Goal: Check status: Check status

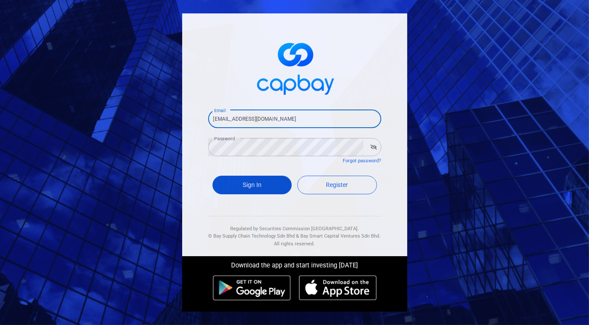
click at [247, 181] on button "Sign In" at bounding box center [253, 185] width 80 height 19
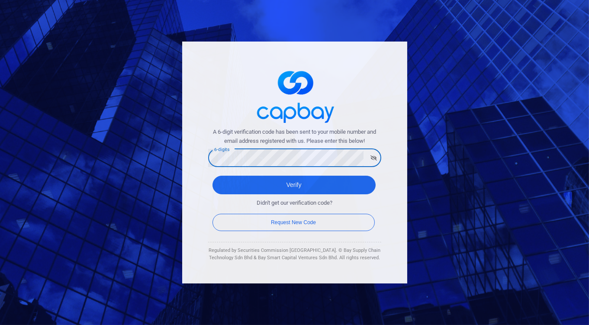
click at [213, 176] on button "Verify" at bounding box center [294, 185] width 163 height 19
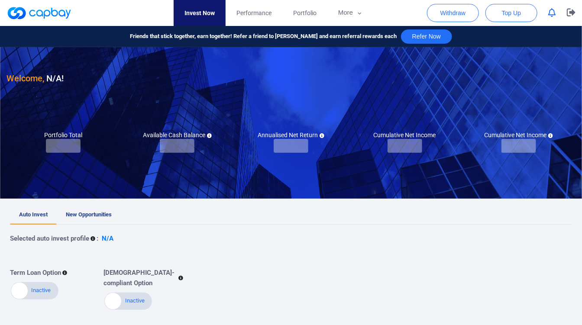
checkbox input "true"
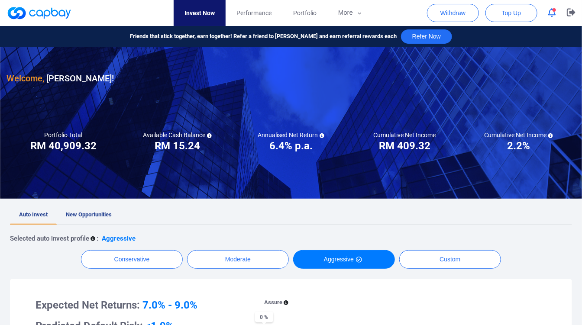
click at [542, 8] on div "Withdraw Top Up" at bounding box center [504, 13] width 155 height 26
click at [548, 10] on icon "button" at bounding box center [552, 12] width 8 height 9
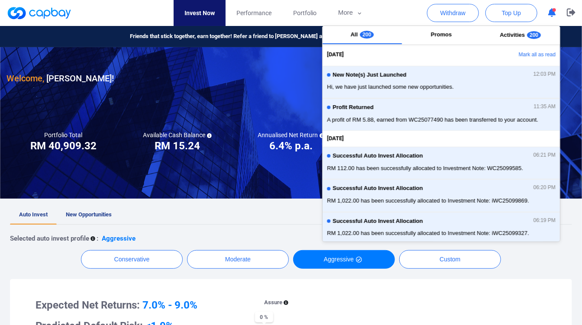
click at [102, 211] on span "New Opportunities" at bounding box center [89, 214] width 46 height 6
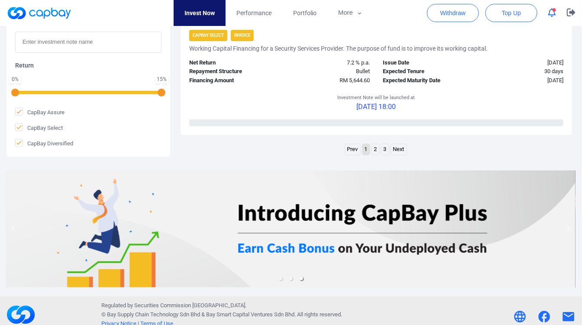
scroll to position [1443, 0]
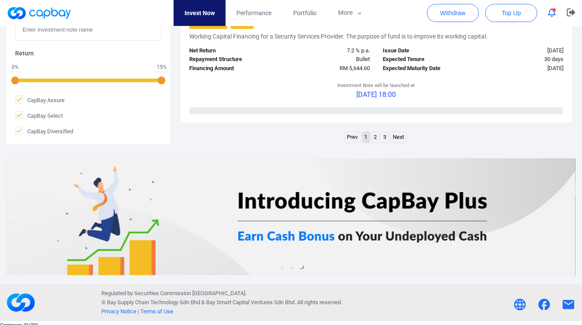
click at [375, 133] on link "2" at bounding box center [375, 137] width 7 height 11
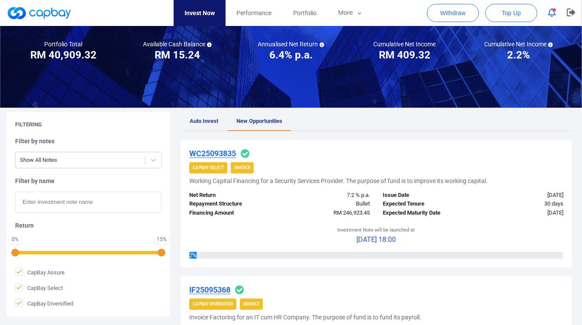
scroll to position [0, 0]
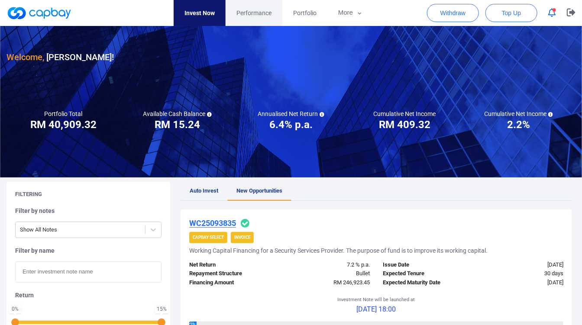
click at [275, 20] on link "Performance" at bounding box center [254, 13] width 57 height 26
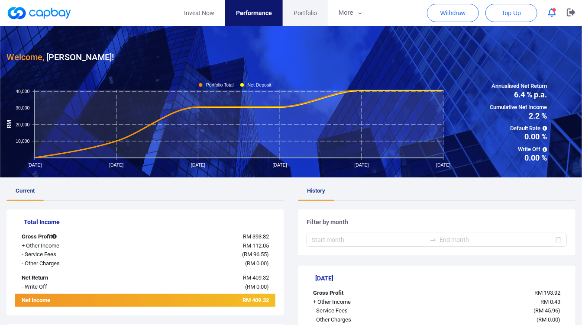
click at [306, 21] on link "Portfolio" at bounding box center [305, 13] width 45 height 26
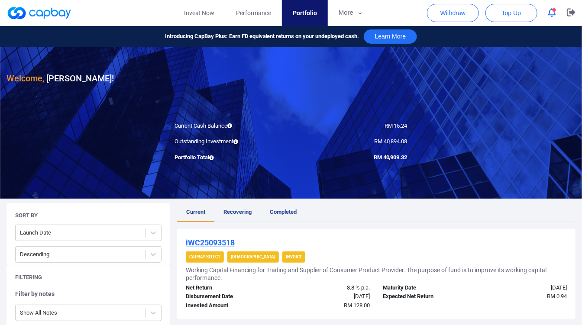
click at [274, 207] on link "Completed" at bounding box center [283, 212] width 45 height 19
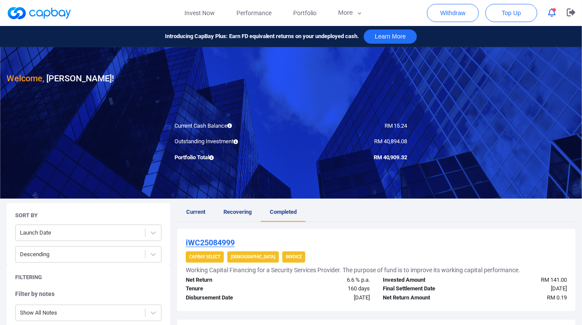
click at [194, 211] on span "Current" at bounding box center [195, 212] width 19 height 6
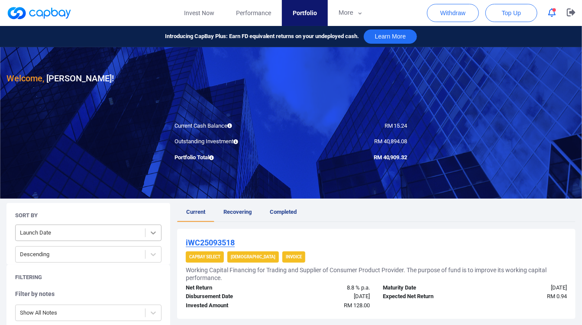
click at [155, 236] on icon at bounding box center [153, 233] width 9 height 9
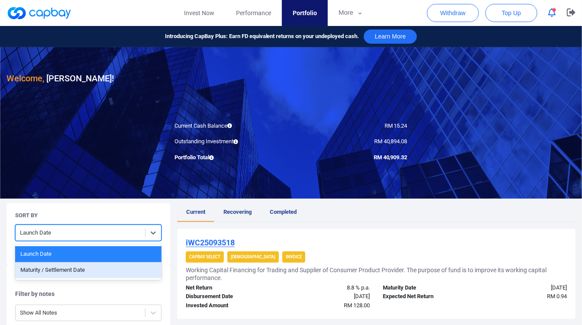
click at [121, 262] on div "Launch Date Maturity / Settlement Date" at bounding box center [88, 263] width 146 height 36
click at [121, 267] on div "Maturity / Settlement Date" at bounding box center [88, 270] width 146 height 16
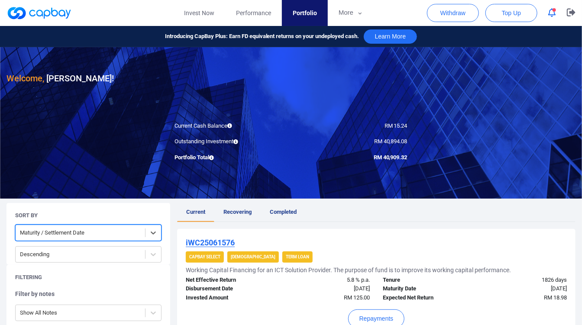
click at [131, 244] on div "option Maturity / Settlement Date, selected. Maturity / Settlement Date Descend…" at bounding box center [88, 244] width 146 height 38
click at [126, 256] on div at bounding box center [80, 254] width 121 height 11
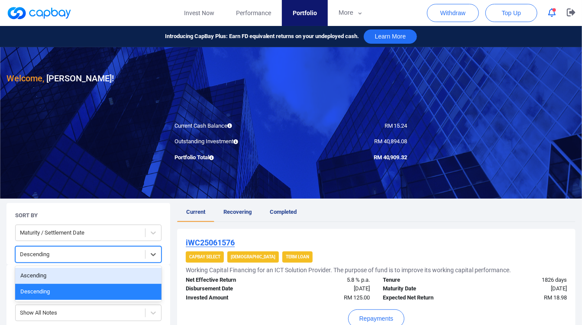
click at [113, 268] on div "Ascending" at bounding box center [88, 276] width 146 height 16
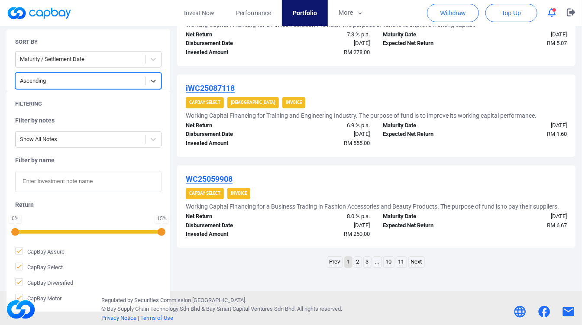
scroll to position [884, 0]
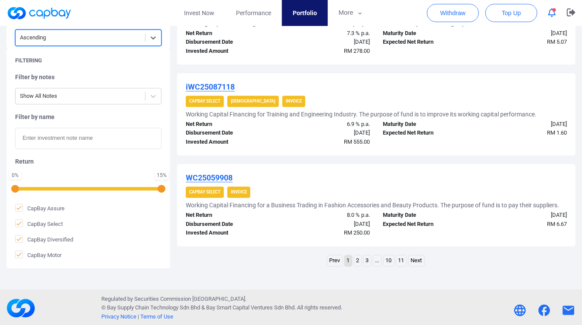
click at [361, 259] on link "2" at bounding box center [357, 260] width 7 height 11
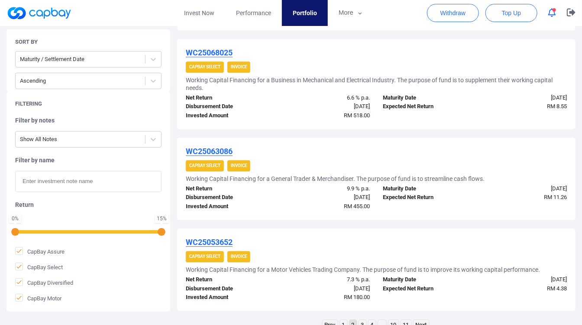
scroll to position [892, 0]
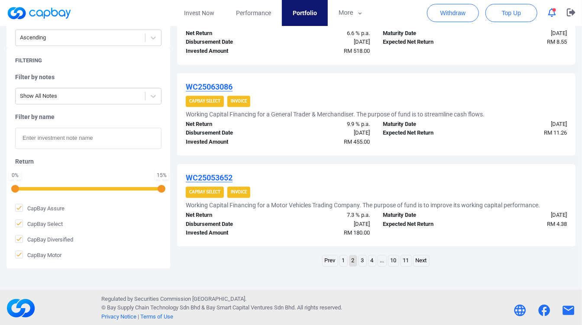
click at [364, 255] on link "3" at bounding box center [362, 260] width 7 height 11
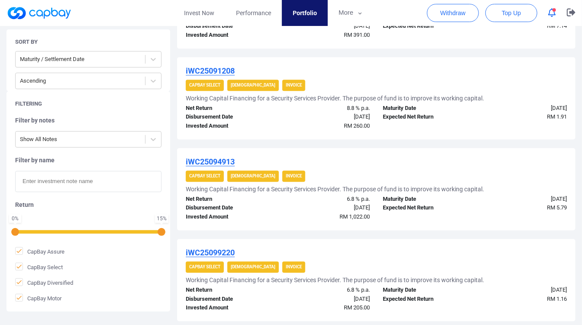
scroll to position [843, 0]
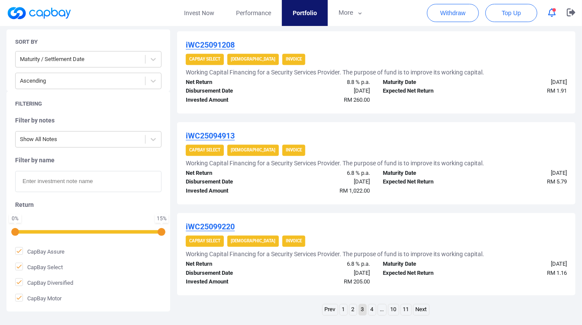
click at [404, 305] on link "11" at bounding box center [406, 309] width 10 height 11
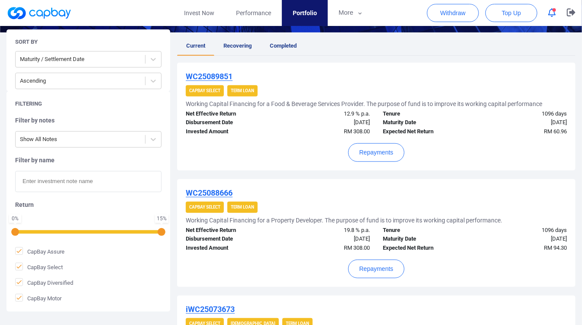
scroll to position [245, 0]
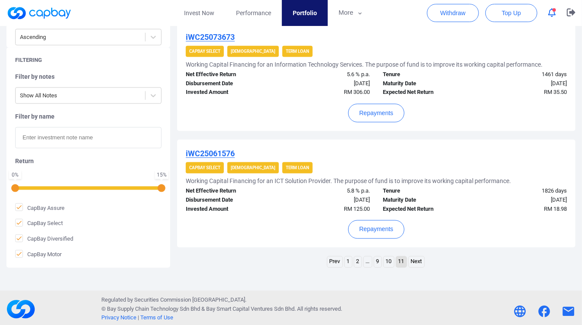
click at [393, 259] on link "10" at bounding box center [389, 262] width 10 height 11
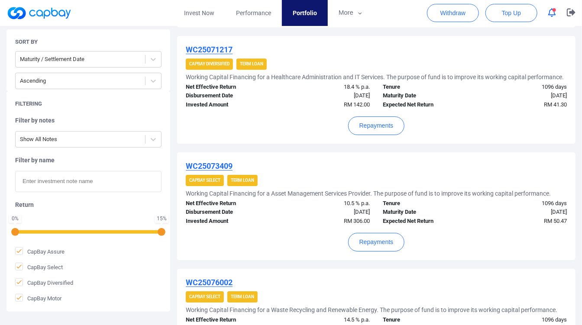
scroll to position [1035, 0]
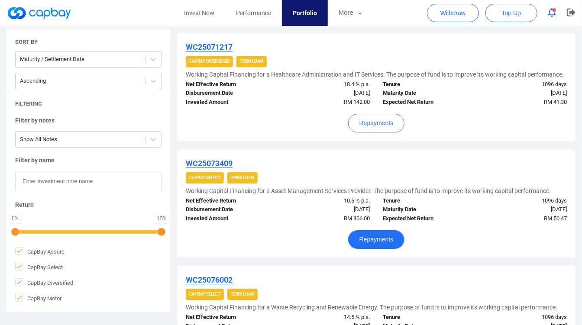
click at [382, 239] on button "Repayments" at bounding box center [376, 239] width 57 height 19
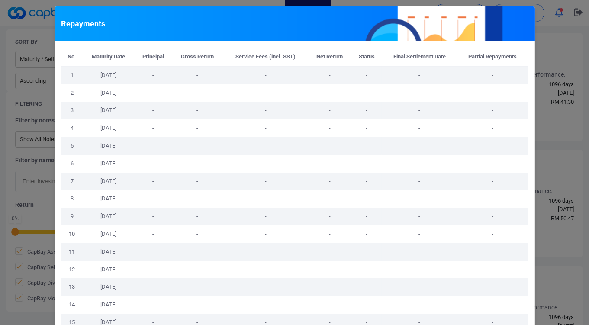
click at [504, 215] on td "-" at bounding box center [492, 217] width 71 height 18
click at [561, 213] on div "Repayments No. Maturity Date Principal Gross Return Service Fees (incl. SST) Ne…" at bounding box center [294, 162] width 589 height 325
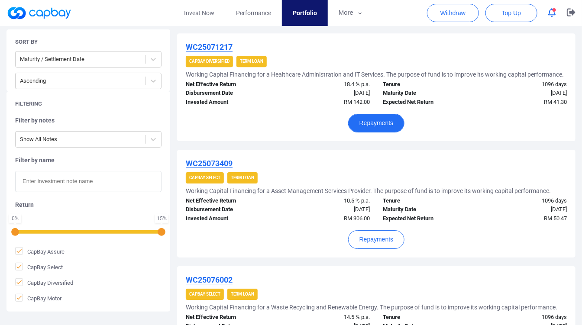
click at [366, 120] on button "Repayments" at bounding box center [376, 123] width 57 height 19
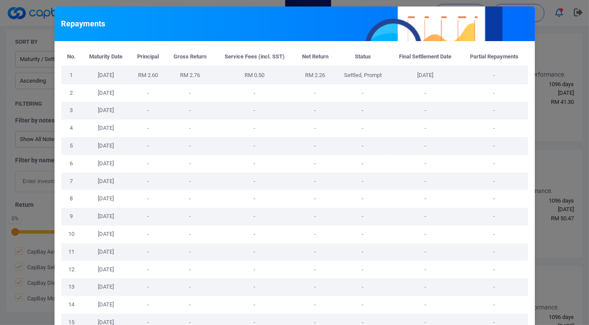
click at [564, 129] on div "Repayments No. Maturity Date Principal Gross Return Service Fees (incl. SST) Ne…" at bounding box center [294, 162] width 589 height 325
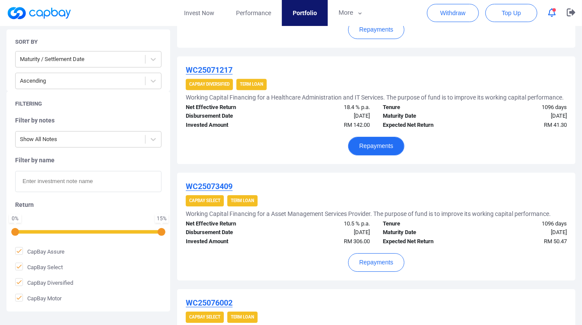
scroll to position [987, 0]
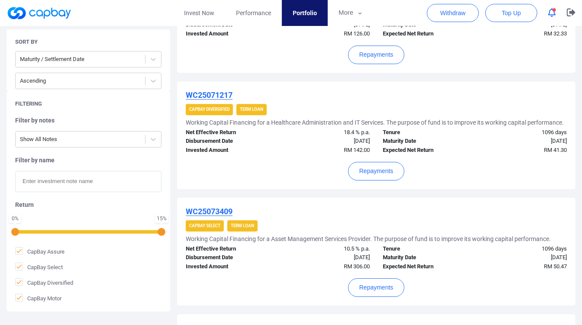
click at [550, 12] on icon "button" at bounding box center [552, 12] width 8 height 9
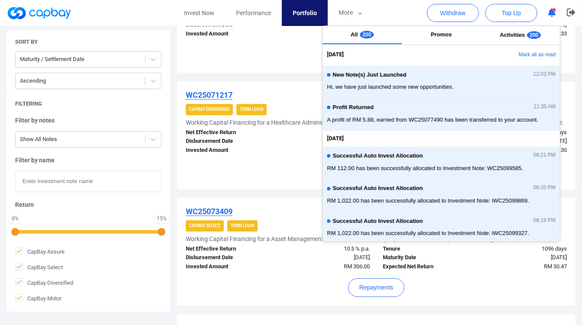
click at [550, 12] on icon "button" at bounding box center [552, 12] width 8 height 9
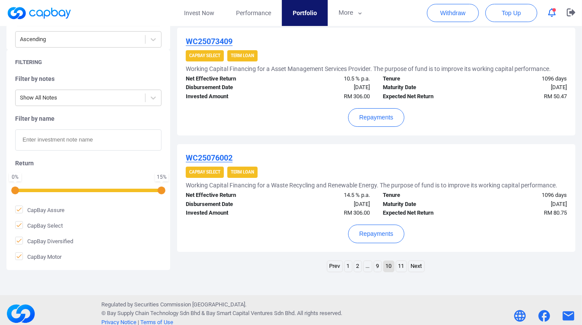
scroll to position [1159, 0]
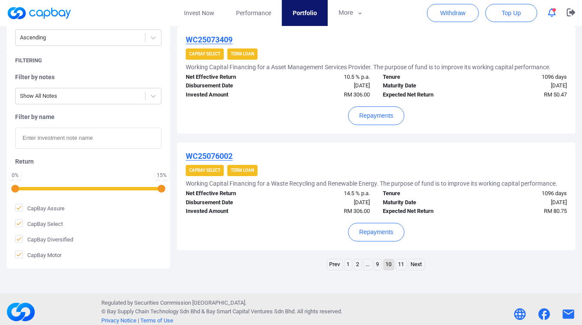
click at [381, 261] on link "9" at bounding box center [377, 264] width 7 height 11
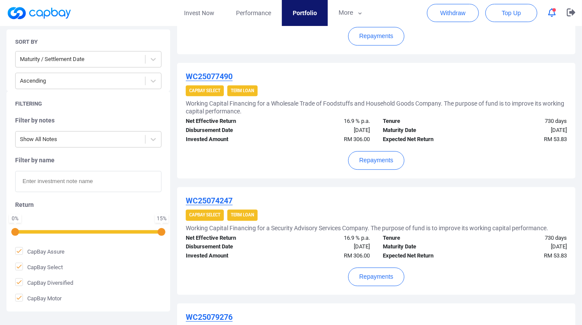
scroll to position [1035, 0]
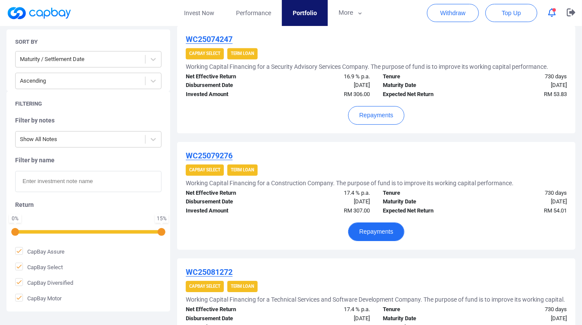
click at [382, 228] on button "Repayments" at bounding box center [376, 232] width 57 height 19
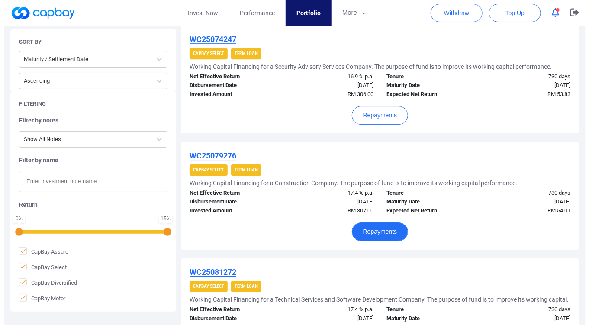
scroll to position [1019, 0]
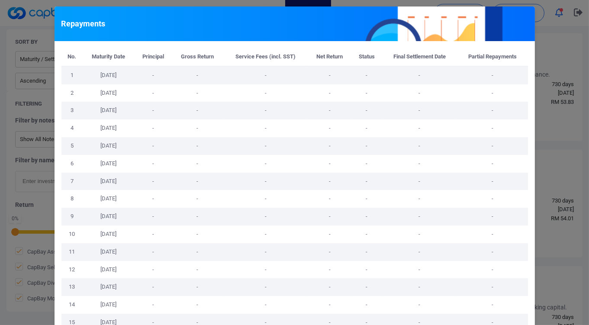
click at [517, 196] on td "-" at bounding box center [492, 199] width 71 height 18
click at [547, 139] on div "Repayments No. Maturity Date Principal Gross Return Service Fees (incl. SST) Ne…" at bounding box center [294, 162] width 589 height 325
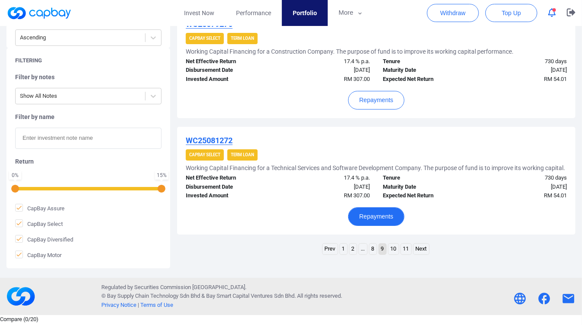
click at [391, 225] on button "Repayments" at bounding box center [376, 216] width 57 height 19
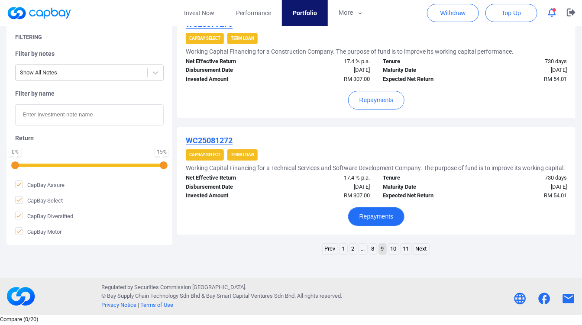
scroll to position [1144, 0]
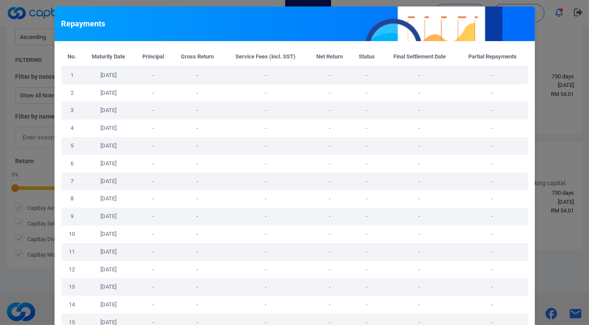
click at [534, 196] on div "Repayments No. Maturity Date Principal Gross Return Service Fees (incl. SST) Ne…" at bounding box center [294, 162] width 589 height 325
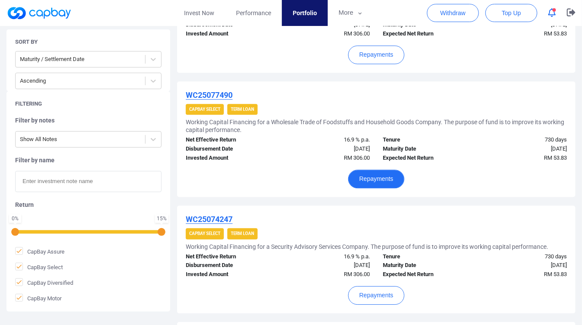
click at [393, 180] on button "Repayments" at bounding box center [376, 179] width 57 height 19
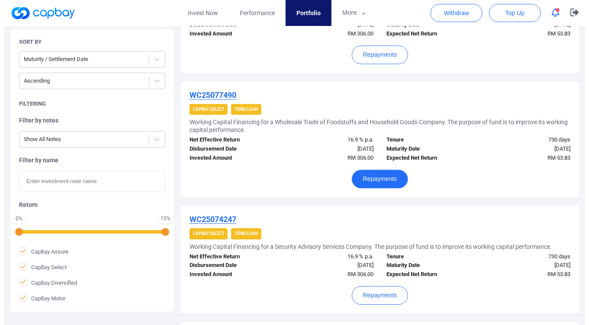
scroll to position [847, 0]
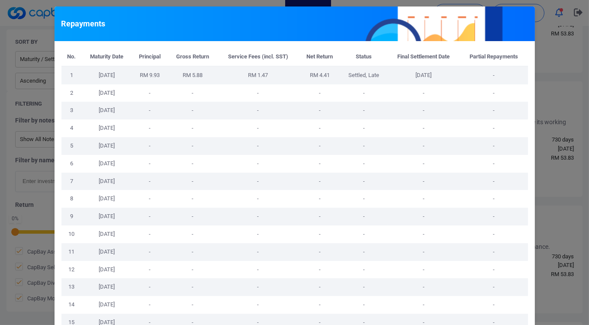
click at [536, 151] on div "Repayments No. Maturity Date Principal Gross Return Service Fees (incl. SST) Ne…" at bounding box center [294, 162] width 589 height 325
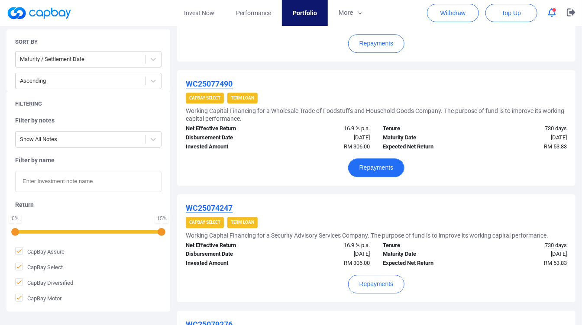
scroll to position [1167, 0]
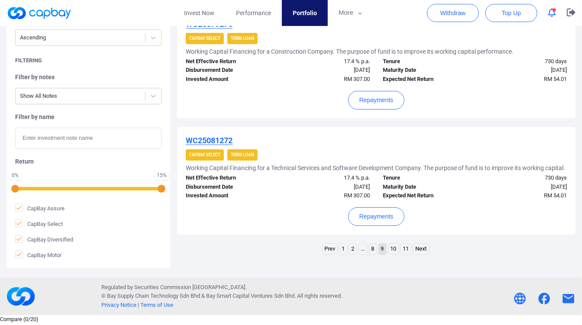
click at [373, 255] on link "8" at bounding box center [372, 249] width 7 height 11
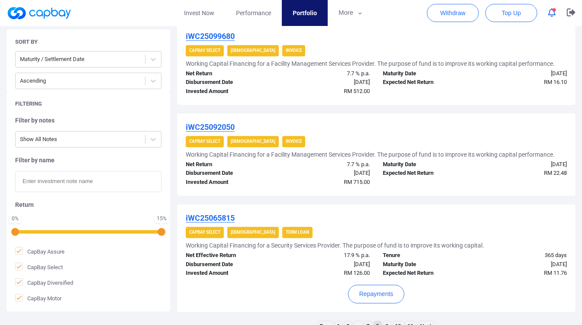
scroll to position [891, 0]
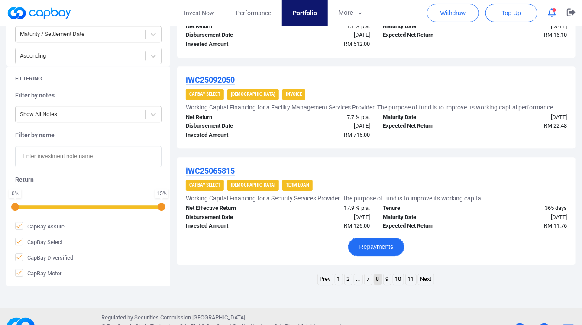
click at [380, 241] on button "Repayments" at bounding box center [376, 247] width 57 height 19
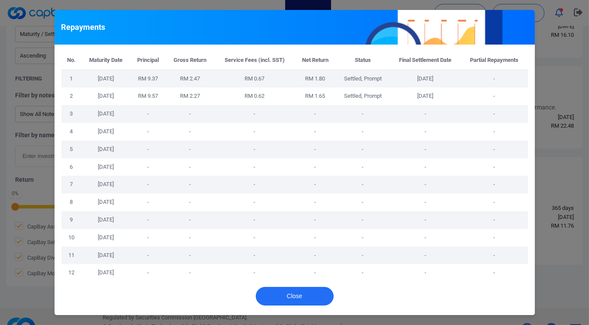
click at [544, 193] on div "Repayments No. Maturity Date Principal Gross Return Service Fees (incl. SST) Ne…" at bounding box center [294, 162] width 589 height 325
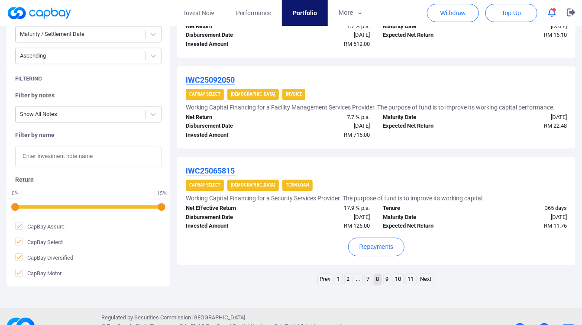
click at [366, 278] on link "7" at bounding box center [368, 279] width 7 height 11
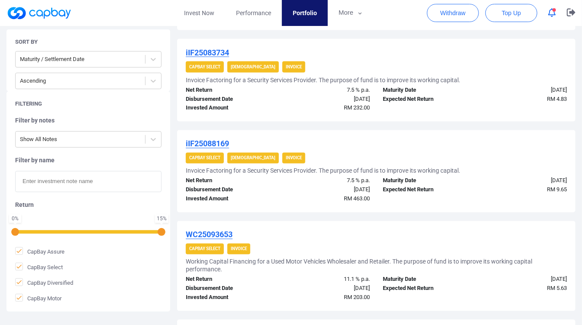
scroll to position [892, 0]
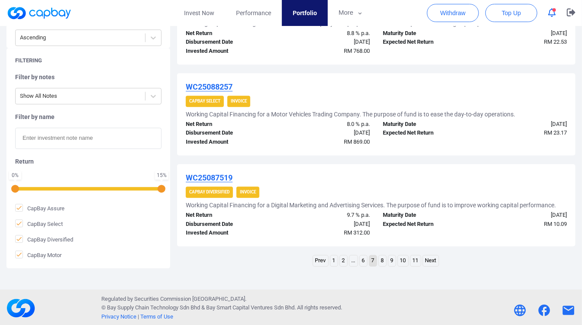
click at [338, 258] on link "1" at bounding box center [333, 260] width 7 height 11
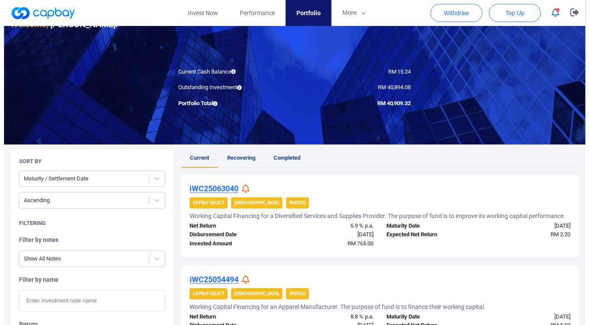
scroll to position [48, 0]
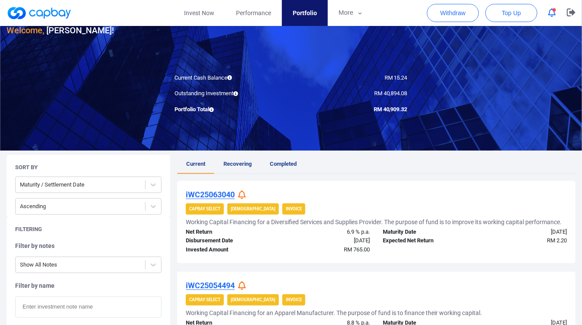
click at [240, 191] on icon at bounding box center [242, 195] width 8 height 9
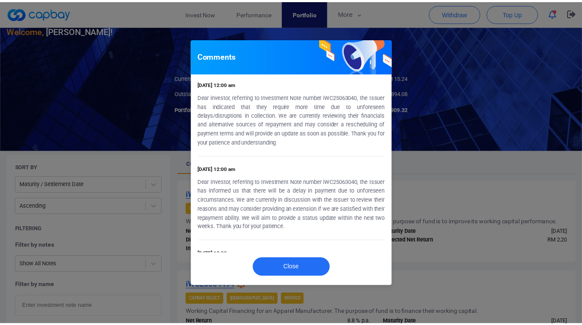
scroll to position [0, 0]
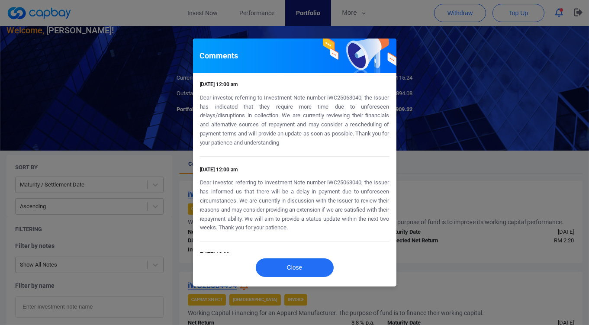
click at [440, 178] on div "Comments [DATE] 12:00 am Dear investor, referring to Investment Note number iWC…" at bounding box center [294, 162] width 589 height 325
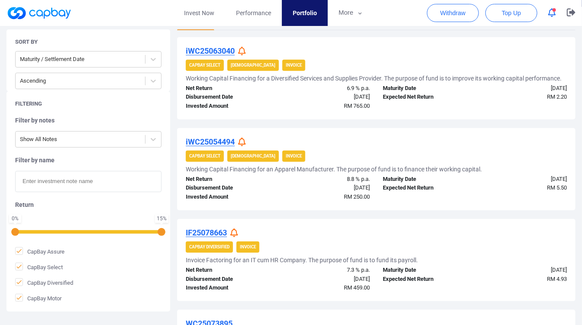
scroll to position [192, 0]
click at [242, 139] on icon at bounding box center [242, 141] width 8 height 9
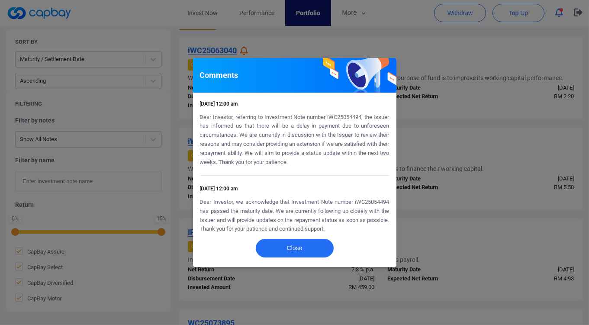
click at [435, 165] on div "Comments [DATE] 12:00 am Dear Investor, referring to Investment Note number iWC…" at bounding box center [294, 162] width 589 height 325
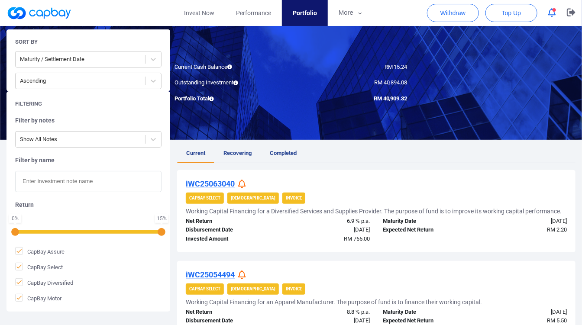
scroll to position [0, 0]
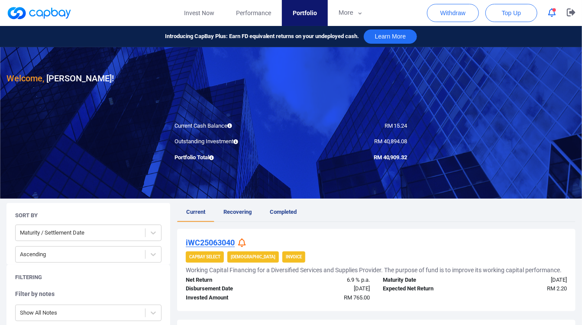
click at [42, 9] on link at bounding box center [38, 13] width 65 height 14
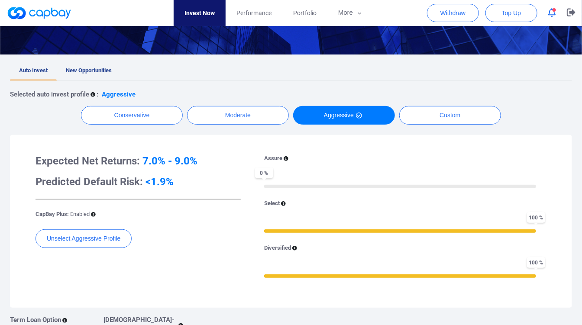
scroll to position [354, 0]
